Goal: Task Accomplishment & Management: Manage account settings

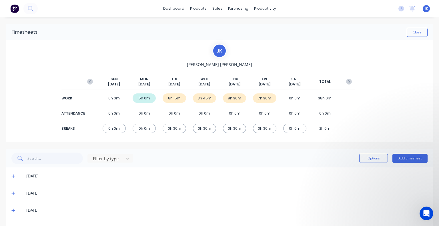
click at [89, 81] on icon "button" at bounding box center [90, 82] width 6 height 6
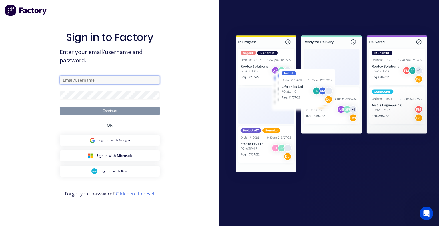
type input "[PERSON_NAME][EMAIL_ADDRESS][DOMAIN_NAME]"
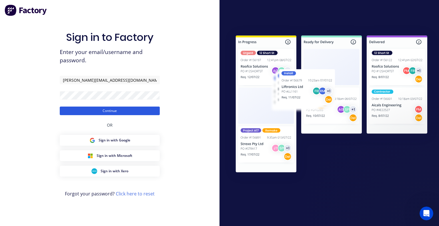
click at [110, 109] on button "Continue" at bounding box center [110, 111] width 100 height 9
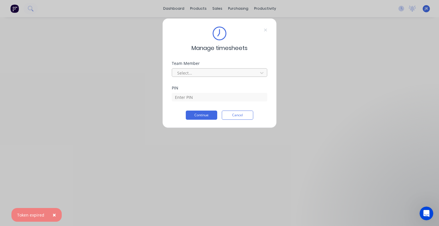
click at [213, 73] on div at bounding box center [216, 72] width 78 height 7
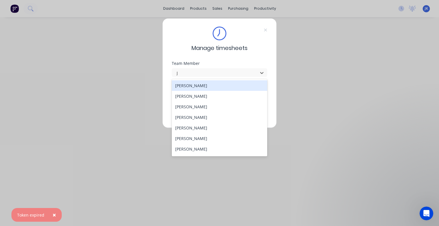
type input "JU"
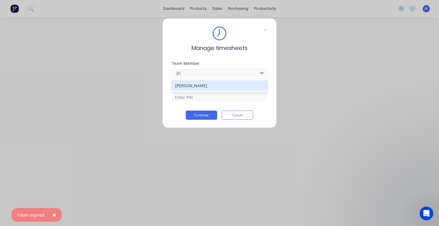
click at [201, 86] on div "[PERSON_NAME]" at bounding box center [219, 85] width 95 height 11
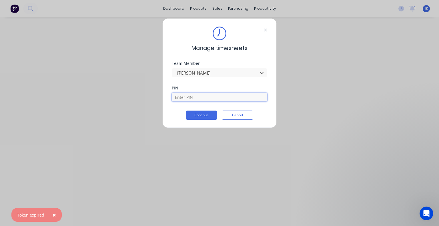
click at [193, 101] on input at bounding box center [219, 97] width 95 height 9
type input "5683"
click at [202, 116] on button "Continue" at bounding box center [201, 115] width 31 height 9
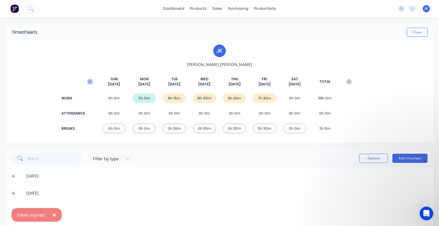
click at [90, 82] on icon "button" at bounding box center [90, 82] width 6 height 6
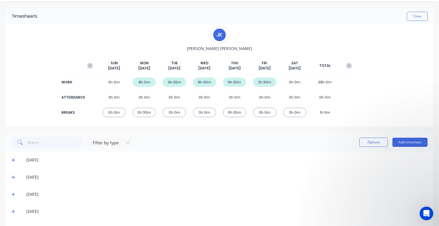
scroll to position [29, 0]
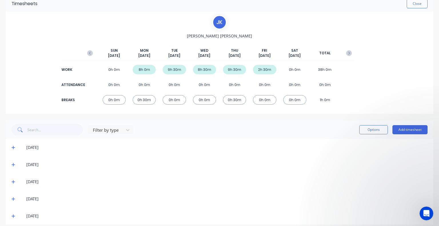
click at [12, 148] on icon at bounding box center [13, 147] width 4 height 4
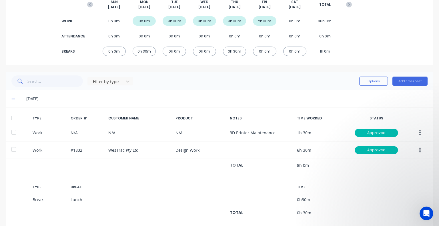
scroll to position [114, 0]
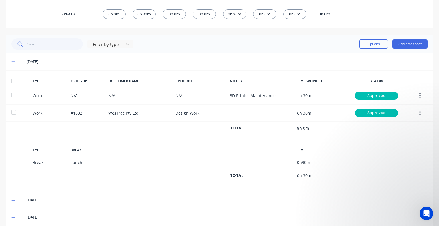
click at [13, 199] on icon at bounding box center [12, 200] width 3 height 3
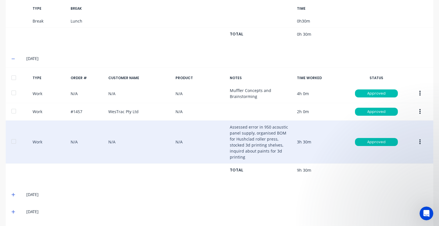
scroll to position [257, 0]
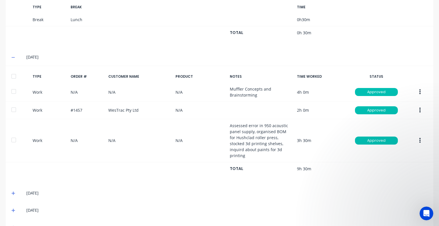
click at [12, 191] on icon at bounding box center [13, 193] width 4 height 4
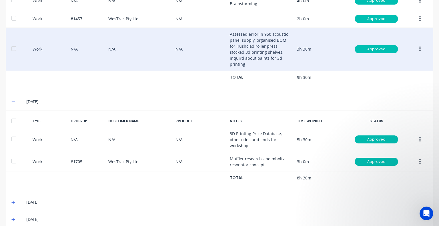
scroll to position [350, 0]
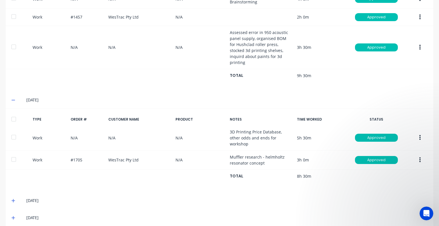
click at [14, 199] on icon at bounding box center [13, 201] width 4 height 4
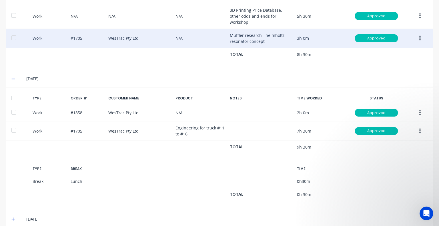
scroll to position [473, 0]
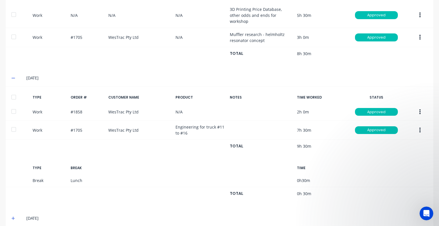
click at [14, 216] on icon at bounding box center [13, 218] width 4 height 4
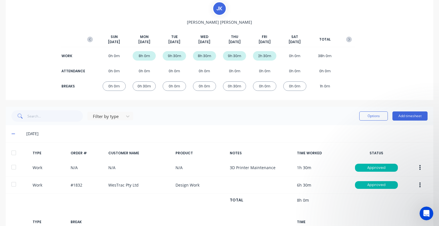
scroll to position [0, 0]
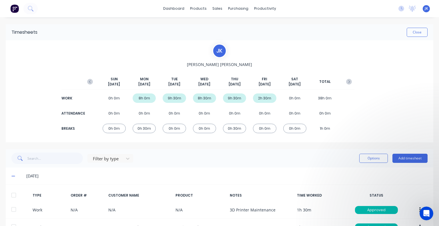
click at [347, 83] on icon "button" at bounding box center [349, 82] width 6 height 6
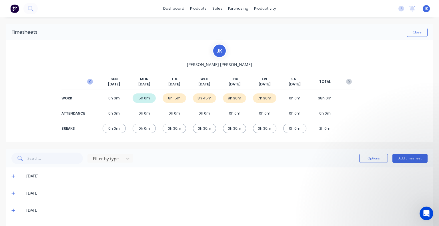
click at [87, 81] on icon "button" at bounding box center [90, 82] width 6 height 6
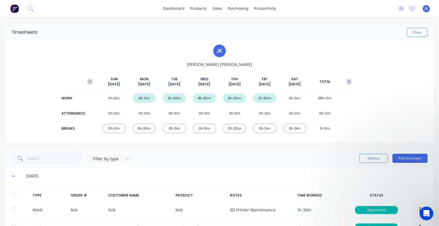
click at [347, 80] on icon "button" at bounding box center [349, 82] width 6 height 6
